Goal: Check status

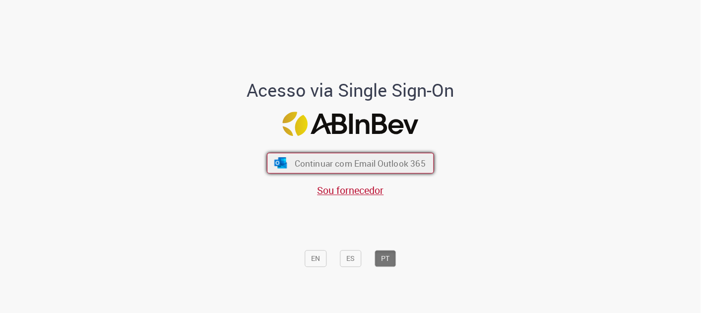
click at [407, 173] on button "Continuar com Email Outlook 365" at bounding box center [350, 163] width 167 height 21
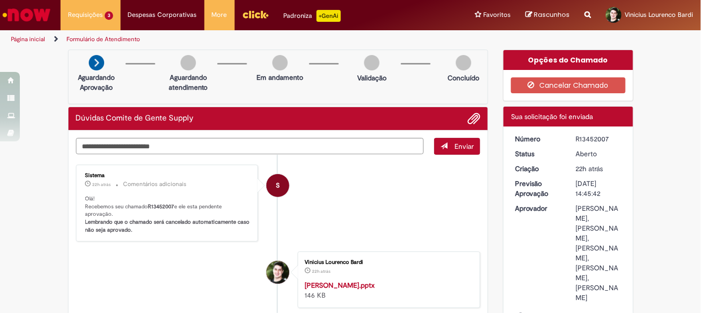
drag, startPoint x: 630, startPoint y: 3, endPoint x: 674, endPoint y: 209, distance: 210.9
